Goal: Transaction & Acquisition: Purchase product/service

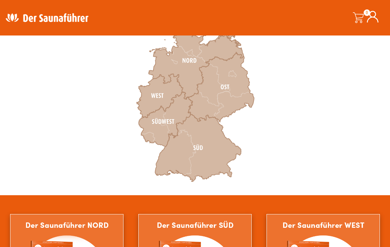
scroll to position [244, 0]
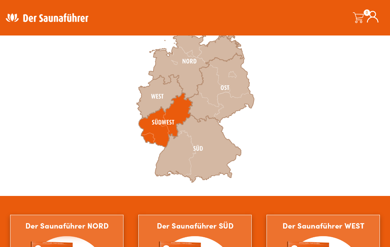
click at [163, 123] on icon at bounding box center [165, 120] width 54 height 55
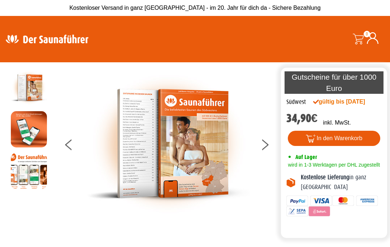
click at [192, 155] on img at bounding box center [168, 143] width 163 height 148
click at [185, 166] on img at bounding box center [168, 143] width 163 height 148
click at [265, 145] on icon at bounding box center [265, 142] width 7 height 5
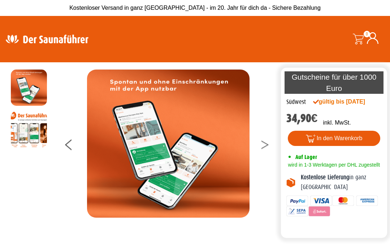
click at [268, 149] on icon at bounding box center [265, 146] width 7 height 5
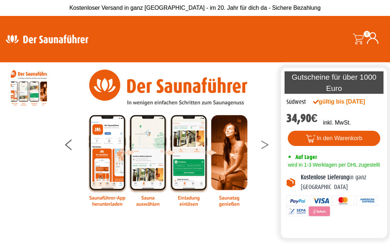
click at [269, 151] on button at bounding box center [270, 146] width 18 height 18
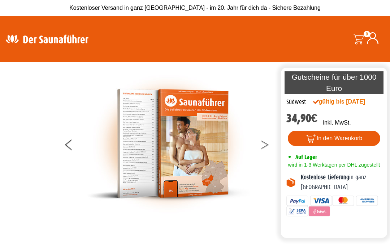
click at [269, 145] on icon at bounding box center [265, 142] width 7 height 5
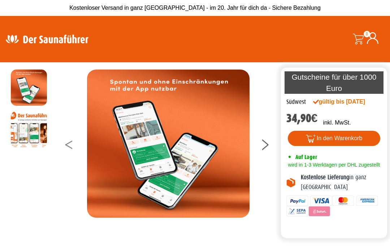
click at [68, 149] on button at bounding box center [74, 146] width 18 height 18
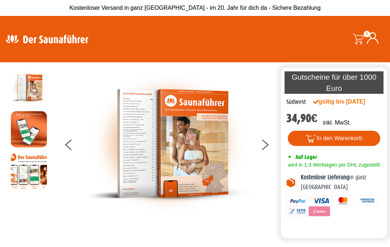
click at [163, 138] on img at bounding box center [168, 143] width 163 height 148
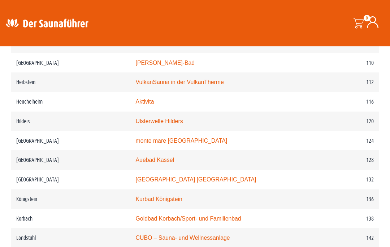
scroll to position [855, 0]
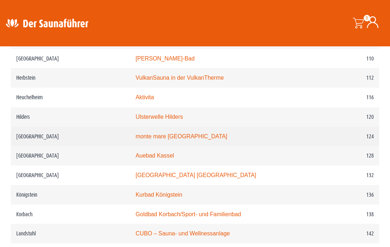
click at [172, 138] on link "monte mare Kaiserslautern" at bounding box center [182, 136] width 92 height 6
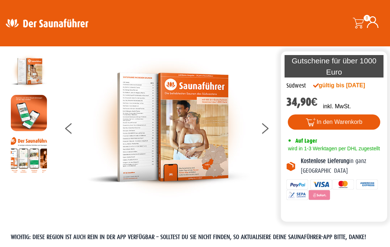
scroll to position [0, 0]
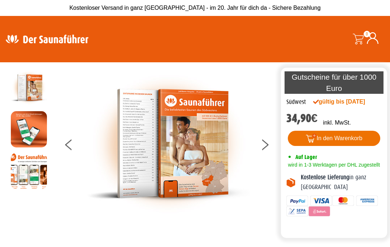
click at [341, 146] on button "In den Warenkorb" at bounding box center [334, 138] width 93 height 15
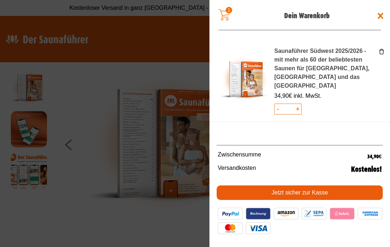
click at [318, 192] on link "Jetzt sicher zur Kasse" at bounding box center [300, 192] width 166 height 14
